Goal: Information Seeking & Learning: Compare options

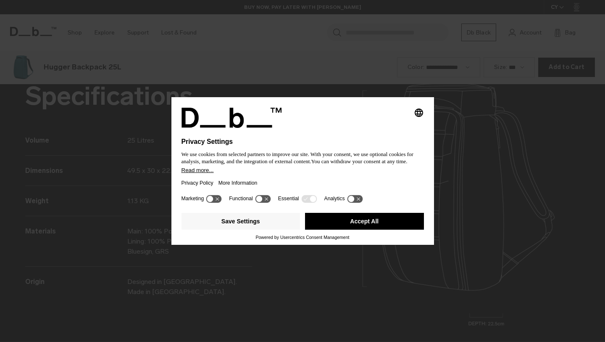
scroll to position [1025, 0]
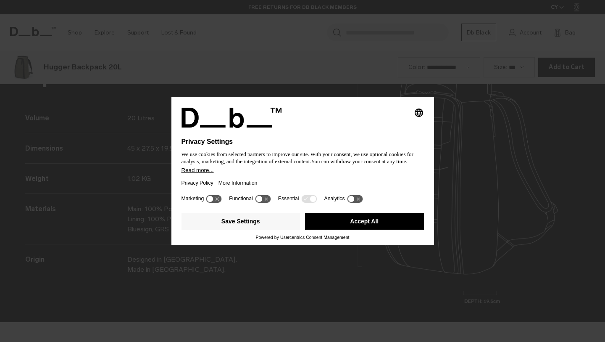
scroll to position [1025, 0]
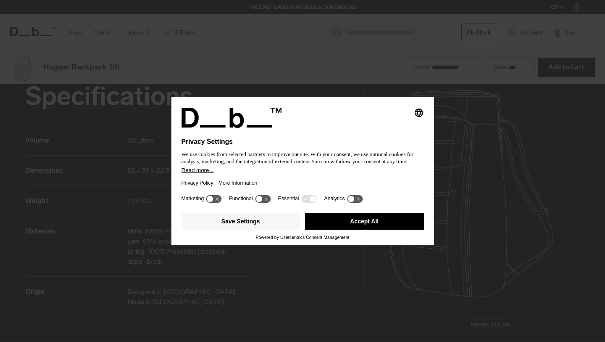
scroll to position [1025, 0]
